Goal: Transaction & Acquisition: Purchase product/service

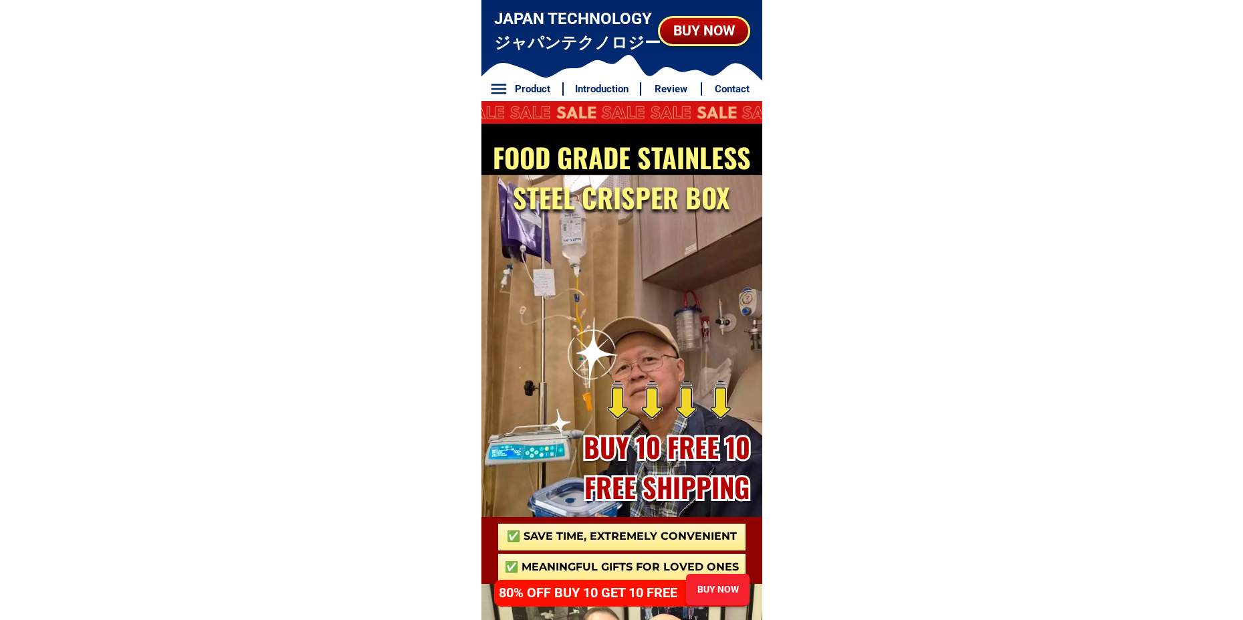
click at [706, 583] on div "BUY NOW" at bounding box center [717, 588] width 70 height 15
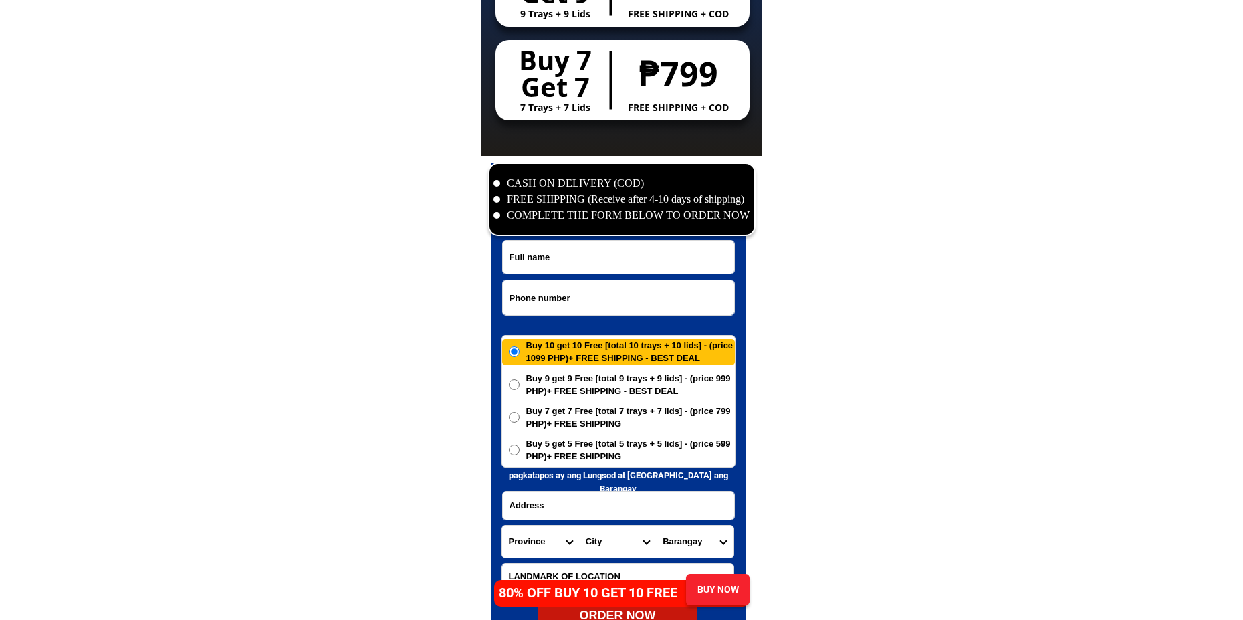
scroll to position [6457, 0]
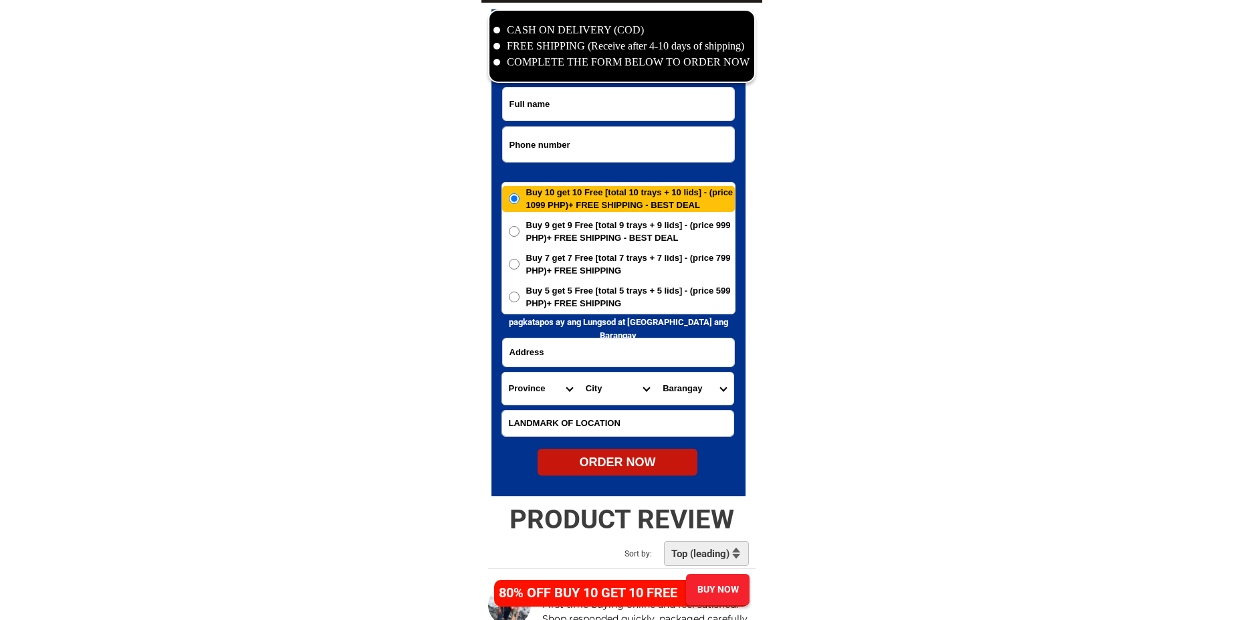
click at [579, 106] on input "Input full_name" at bounding box center [618, 104] width 231 height 33
type input "Test"
click at [538, 137] on input "Input phone_number" at bounding box center [618, 144] width 231 height 35
type input "09876543210"
drag, startPoint x: 525, startPoint y: 348, endPoint x: 519, endPoint y: 258, distance: 90.4
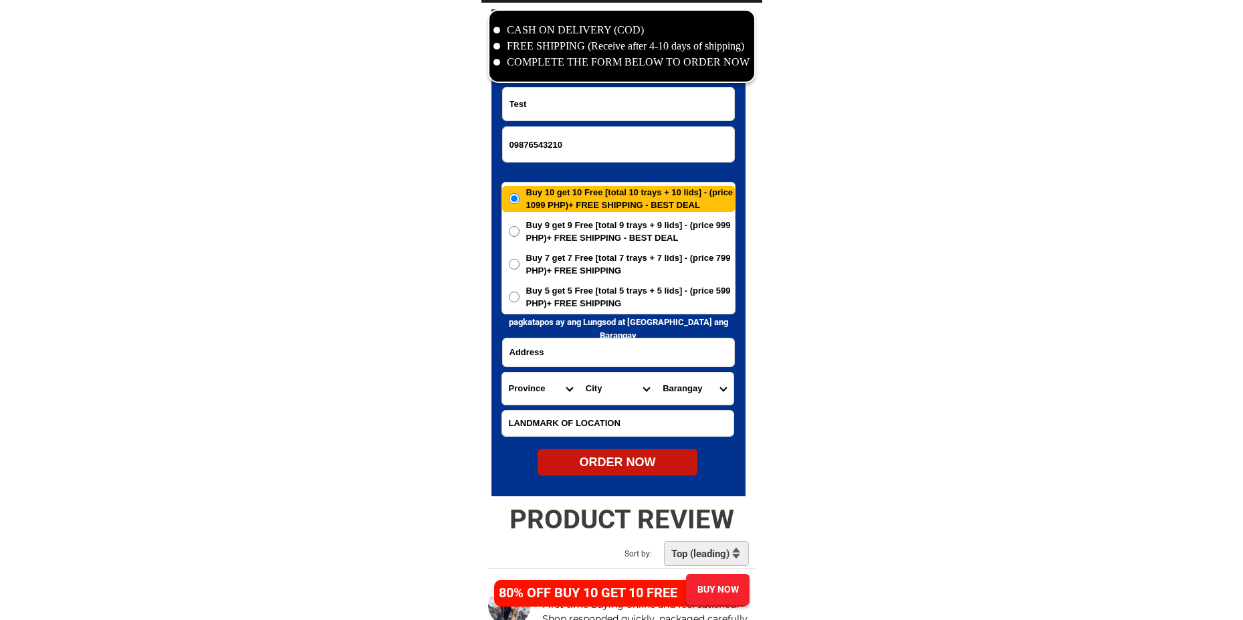
click at [525, 348] on input "Input address" at bounding box center [618, 352] width 231 height 28
drag, startPoint x: 505, startPoint y: 103, endPoint x: 416, endPoint y: 107, distance: 89.0
click at [531, 360] on input "Input address" at bounding box center [618, 352] width 231 height 28
paste input "Test"
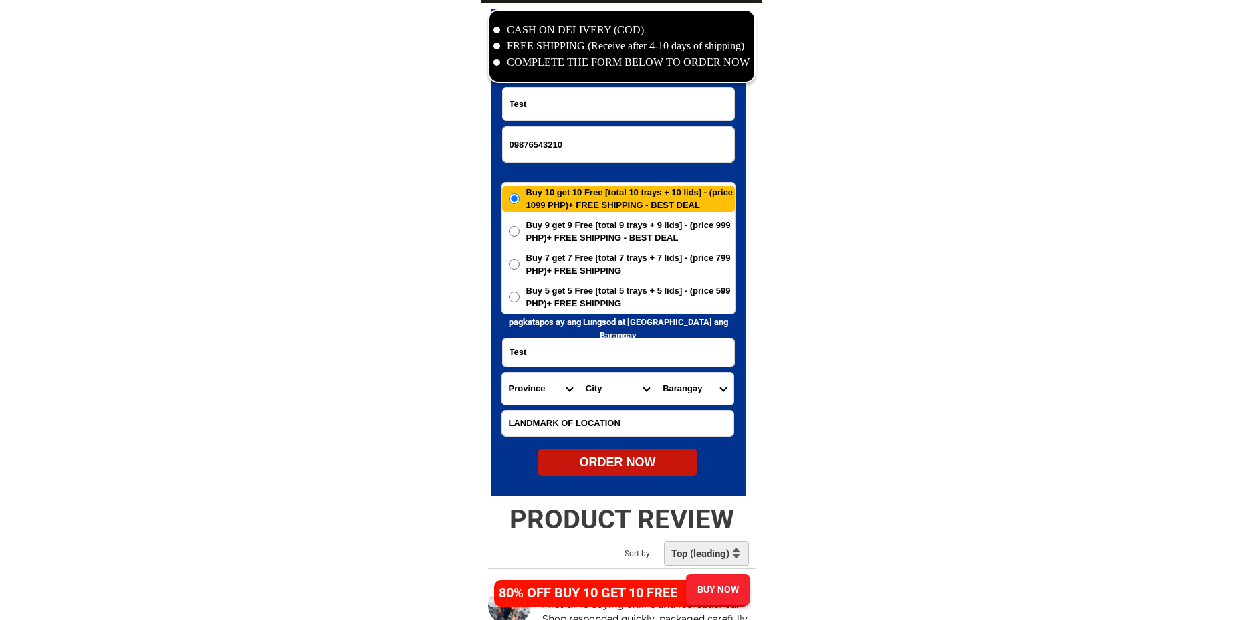
type input "Test"
click at [523, 385] on select "Province [GEOGRAPHIC_DATA] [GEOGRAPHIC_DATA] [GEOGRAPHIC_DATA] [GEOGRAPHIC_DATA…" at bounding box center [540, 388] width 77 height 32
select select "63_761"
click at [502, 372] on select "Province [GEOGRAPHIC_DATA] [GEOGRAPHIC_DATA] [GEOGRAPHIC_DATA] [GEOGRAPHIC_DATA…" at bounding box center [540, 388] width 77 height 32
drag, startPoint x: 592, startPoint y: 390, endPoint x: 596, endPoint y: 376, distance: 13.8
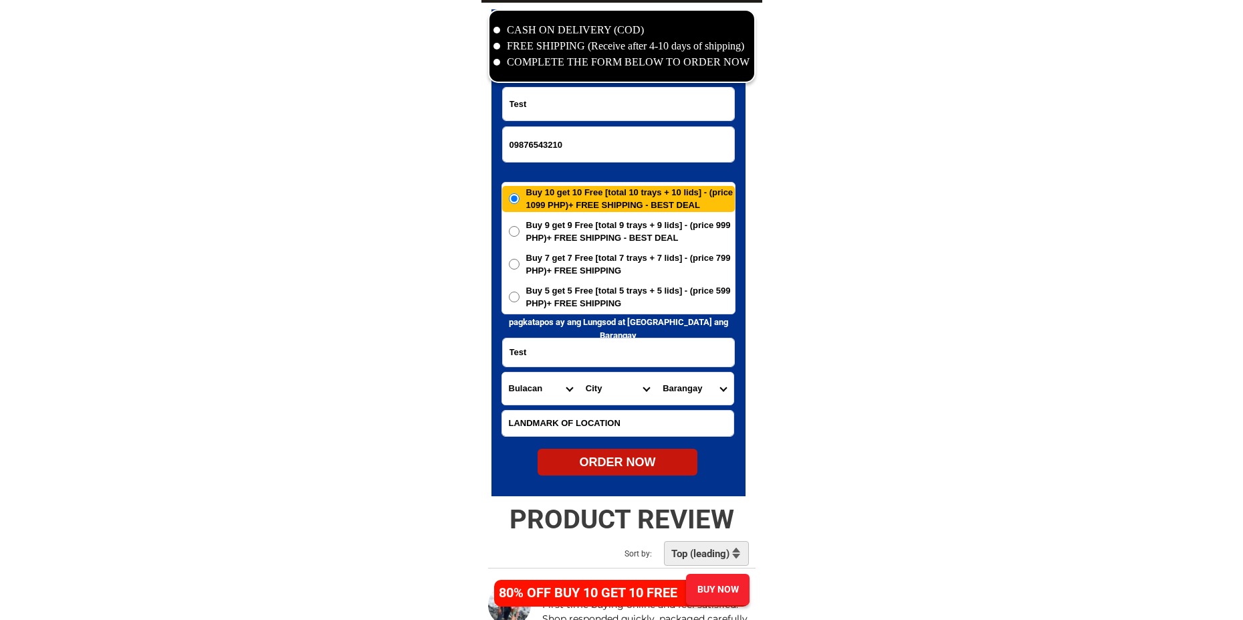
click at [592, 385] on select "City Angat Balagtas [GEOGRAPHIC_DATA] [GEOGRAPHIC_DATA] [GEOGRAPHIC_DATA] [GEOG…" at bounding box center [617, 388] width 77 height 32
select select "63_7614706"
click at [579, 372] on select "City Angat Balagtas [GEOGRAPHIC_DATA] [GEOGRAPHIC_DATA] [GEOGRAPHIC_DATA] [GEOG…" at bounding box center [617, 388] width 77 height 32
drag, startPoint x: 709, startPoint y: 382, endPoint x: 708, endPoint y: 374, distance: 8.0
click at [708, 382] on select "Barangay Abangan norte [GEOGRAPHIC_DATA] sur [GEOGRAPHIC_DATA] Lambakin Lias [P…" at bounding box center [694, 388] width 77 height 32
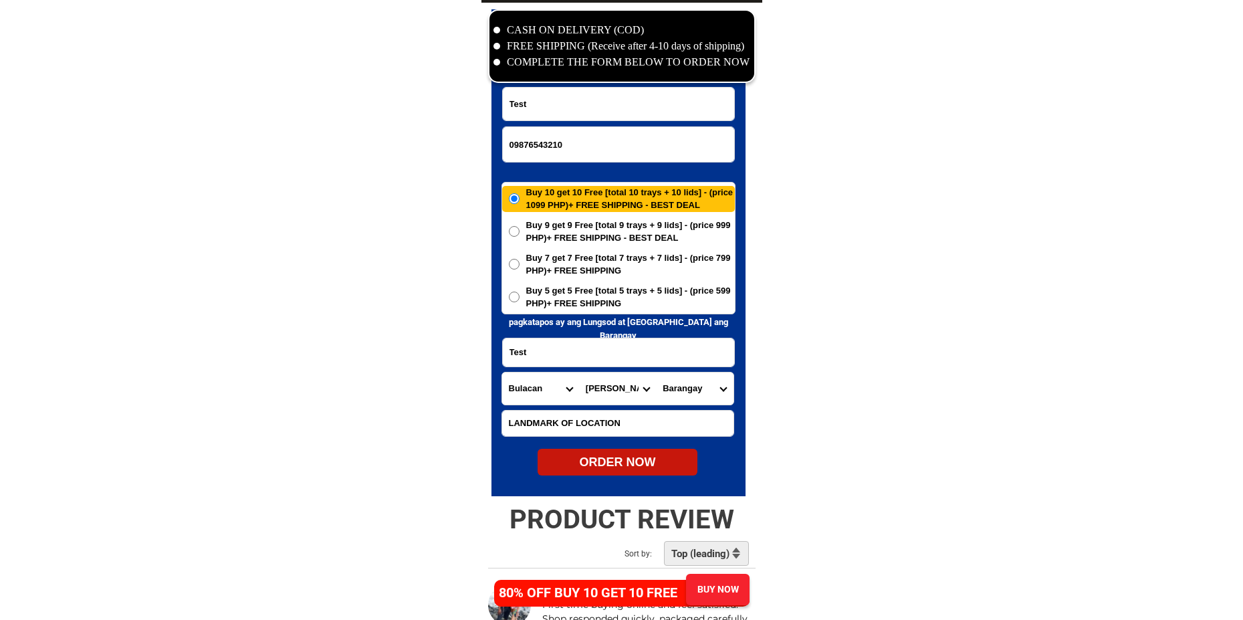
select select "63_76147062133"
click at [656, 372] on select "Barangay Abangan norte [GEOGRAPHIC_DATA] sur [GEOGRAPHIC_DATA] Lambakin Lias [P…" at bounding box center [694, 388] width 77 height 32
click at [572, 413] on input "Input LANDMARKOFLOCATION" at bounding box center [617, 422] width 231 height 25
paste input "Test"
type input "Test"
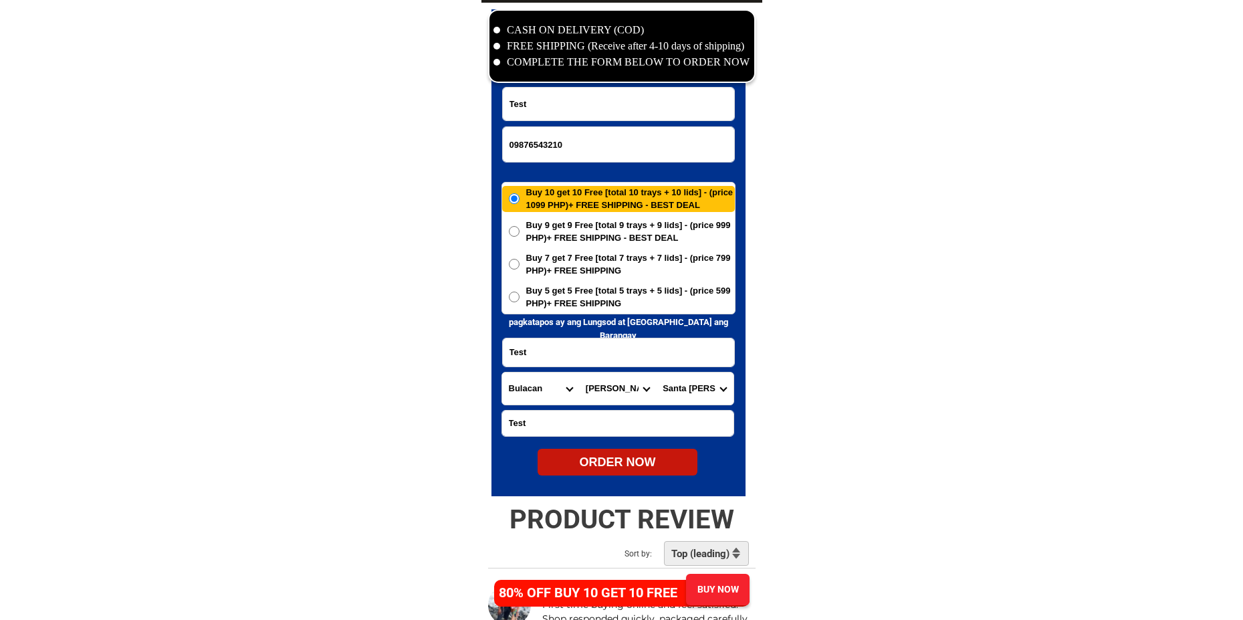
click at [493, 454] on div at bounding box center [618, 252] width 254 height 487
click at [559, 454] on div "ORDER NOW" at bounding box center [617, 462] width 160 height 18
type input "Test"
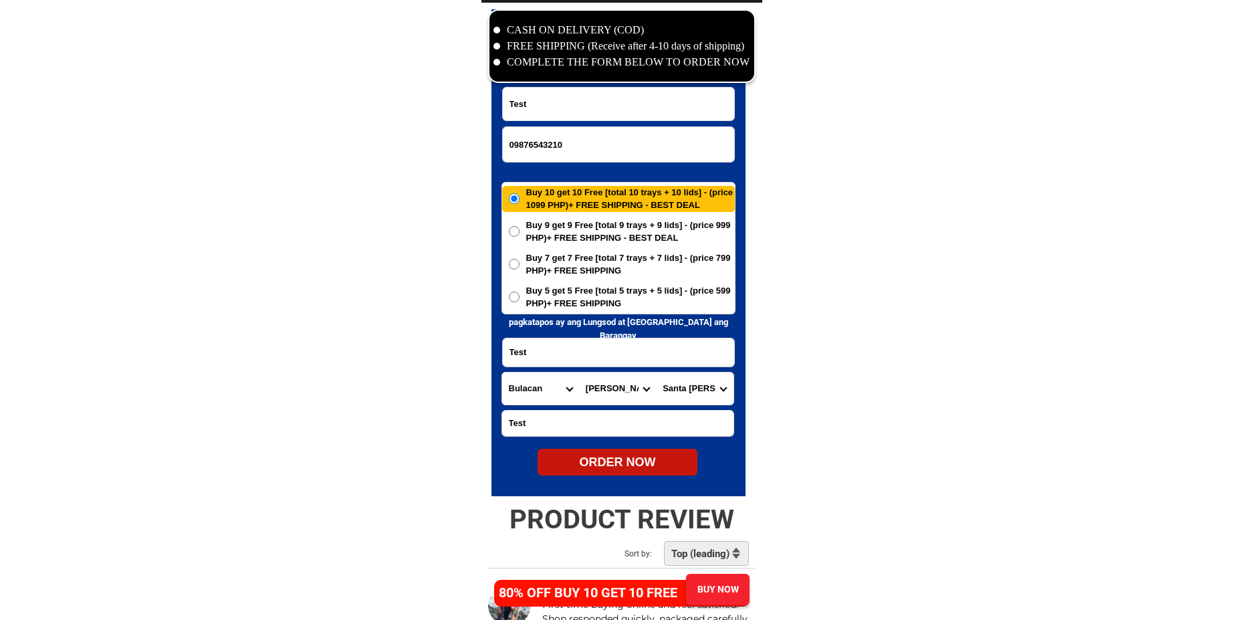
radio input "true"
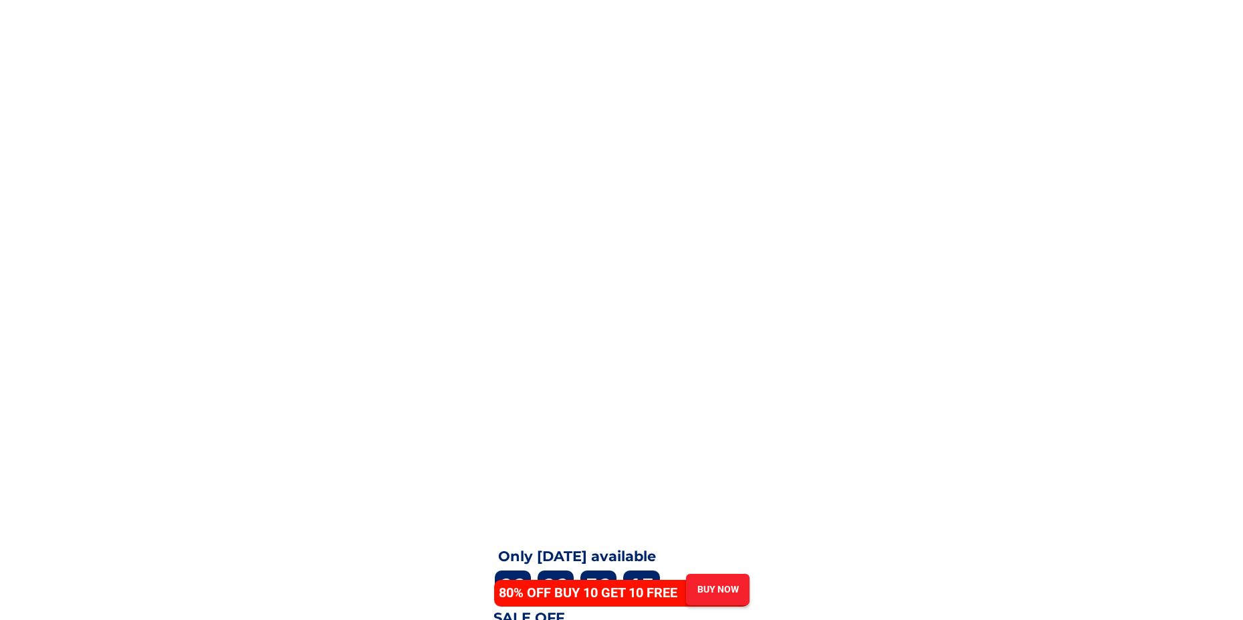
scroll to position [4879, 0]
